Goal: Transaction & Acquisition: Book appointment/travel/reservation

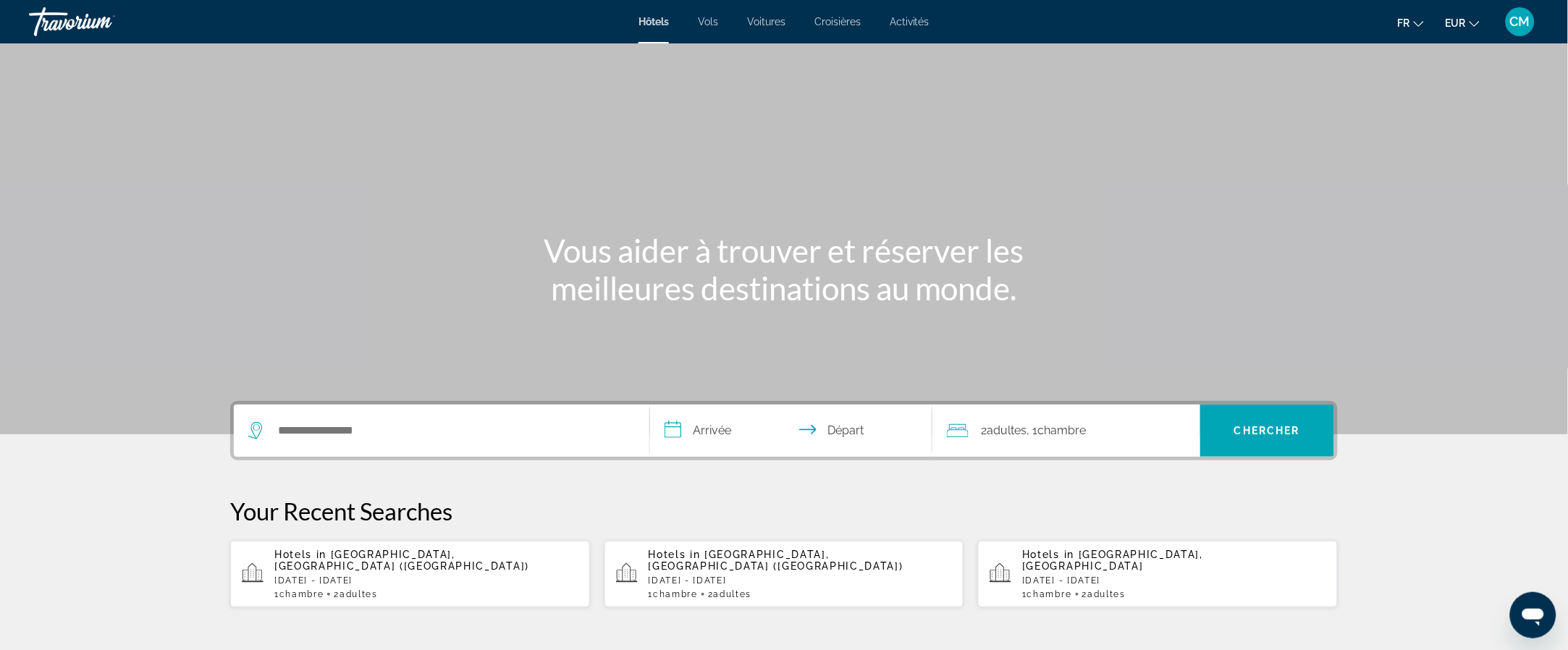
click at [719, 29] on div "Hôtels Vols Voitures Croisières Activités Hôtels Vols Voitures Croisières Activ…" at bounding box center [784, 22] width 1568 height 37
click at [707, 18] on span "Vols" at bounding box center [707, 22] width 21 height 12
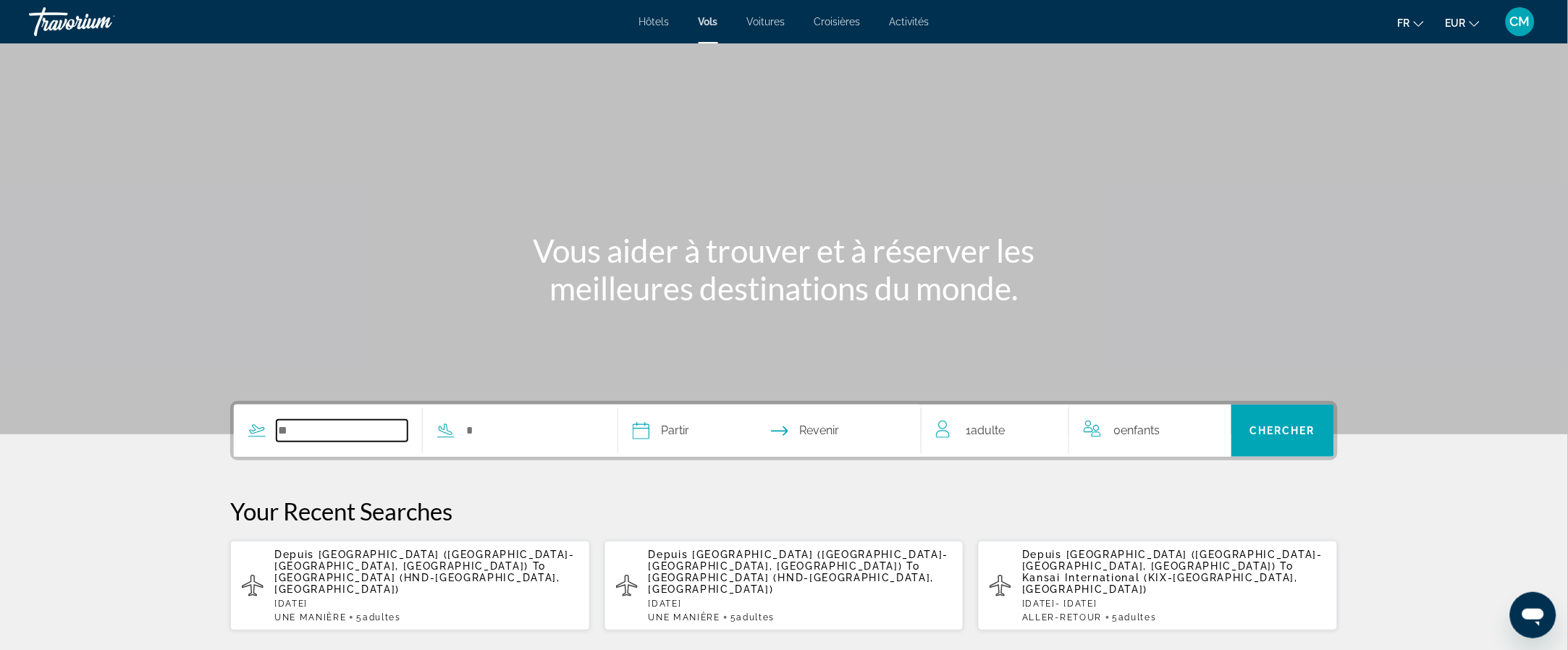
click at [348, 433] on input "Search widget" at bounding box center [342, 431] width 131 height 22
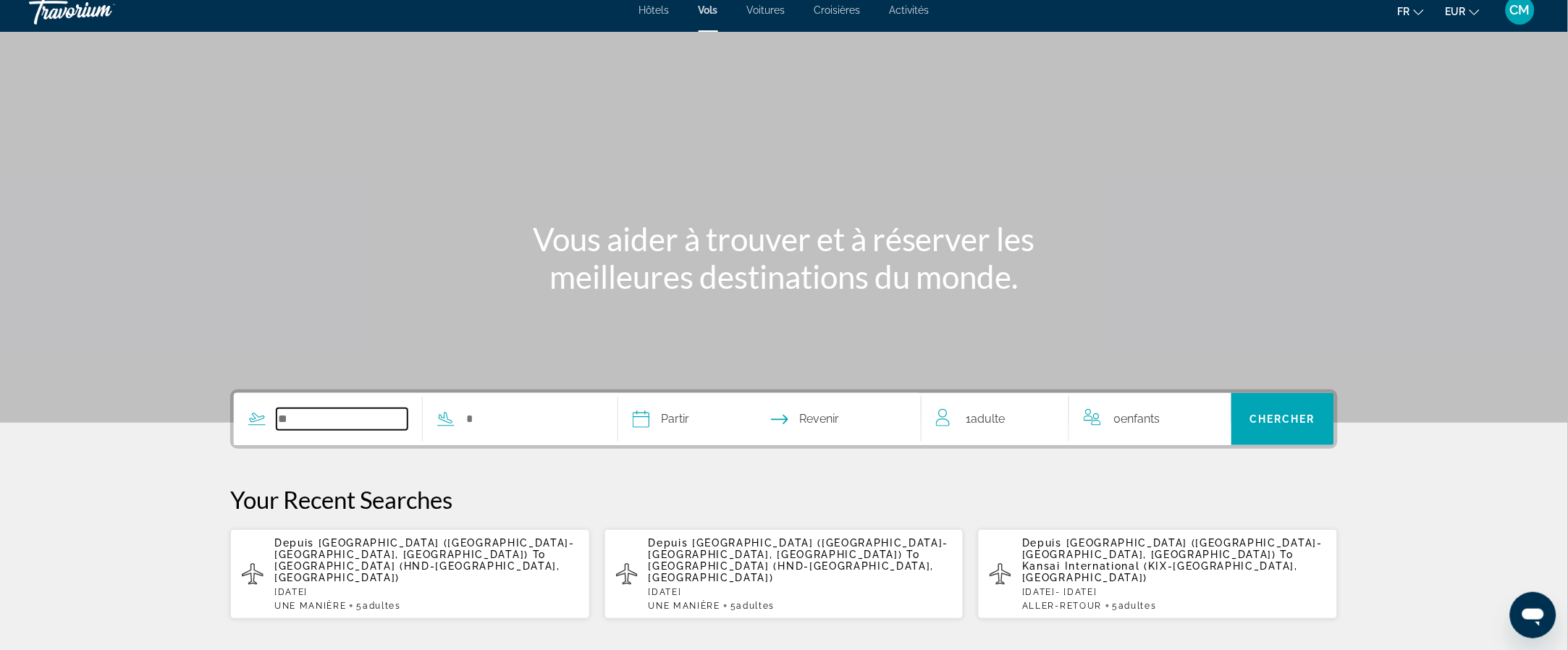
scroll to position [178, 0]
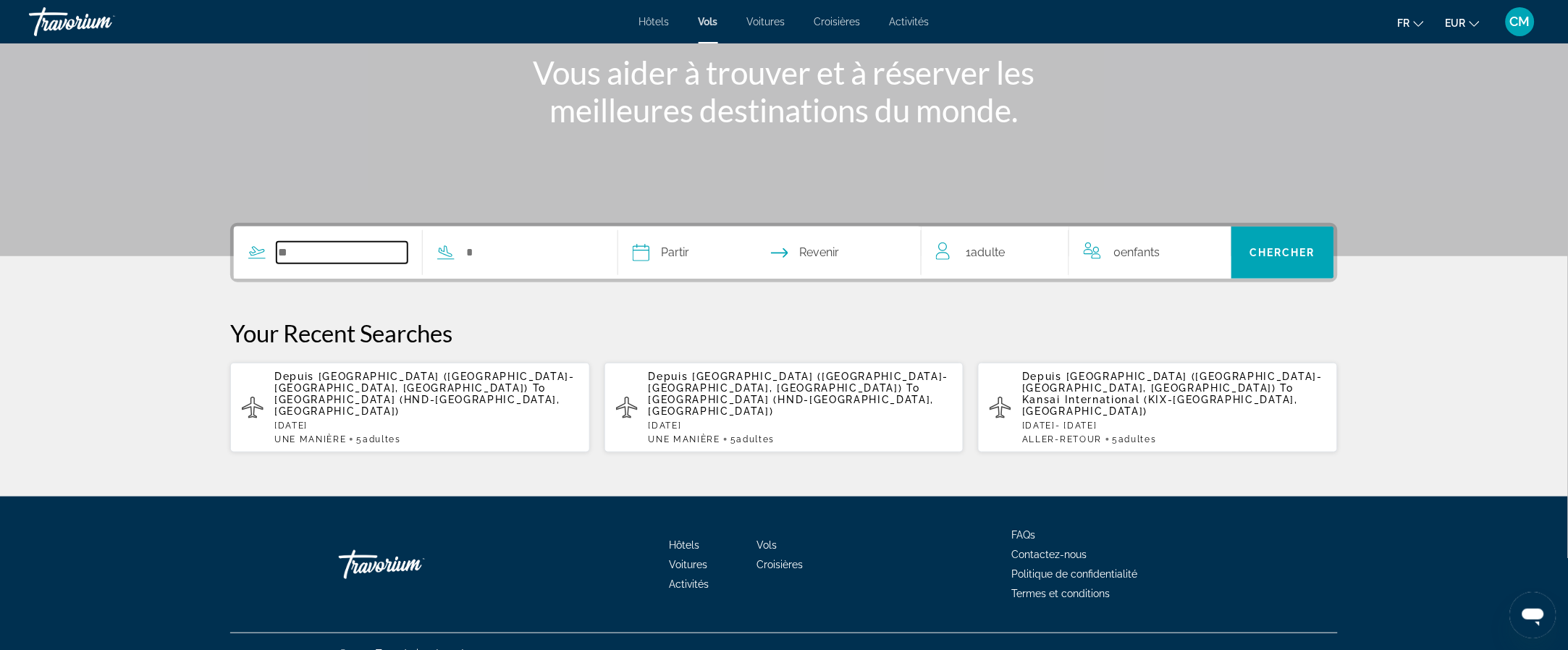
click at [333, 251] on input "Search widget" at bounding box center [342, 253] width 131 height 22
click at [325, 254] on input "Search widget" at bounding box center [342, 253] width 131 height 22
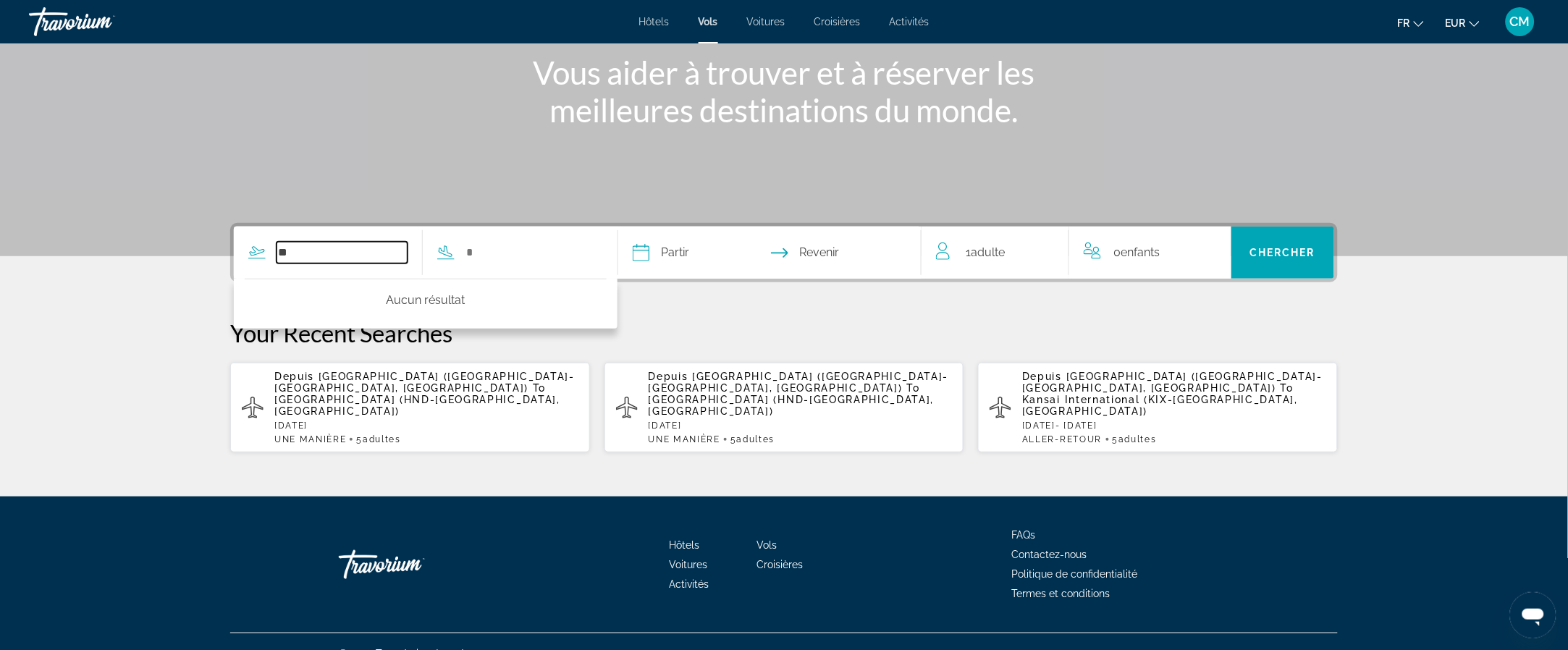
type input "*"
